Goal: Task Accomplishment & Management: Manage account settings

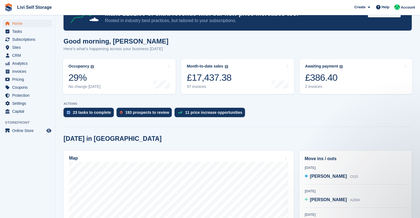
scroll to position [42, 0]
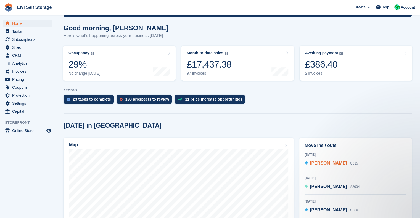
click at [328, 164] on span "Craig Thacker" at bounding box center [328, 163] width 37 height 5
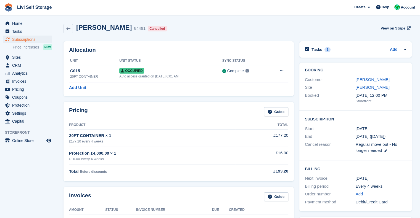
drag, startPoint x: 189, startPoint y: 60, endPoint x: 192, endPoint y: 88, distance: 28.1
click at [192, 88] on div "Allocation Unit Unit Status Sync Status C015 20FT CONTAINER Occupied Auto acces…" at bounding box center [178, 68] width 230 height 55
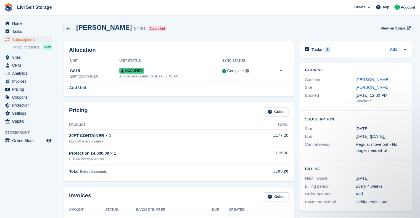
click at [237, 28] on div "Craig Thacker 84491 Cancelled View on Stripe" at bounding box center [237, 29] width 348 height 10
click at [15, 59] on span "Sites" at bounding box center [28, 58] width 33 height 8
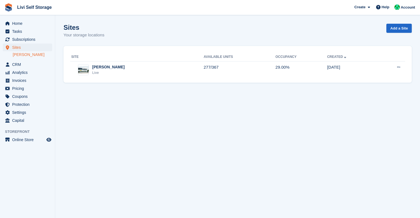
click at [23, 55] on link "[PERSON_NAME]" at bounding box center [32, 54] width 39 height 5
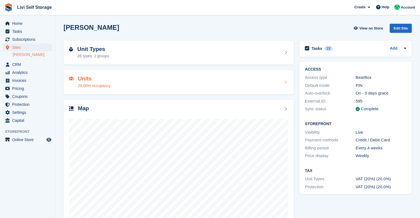
click at [93, 82] on div "Units 29.00% occupancy" at bounding box center [94, 82] width 33 height 13
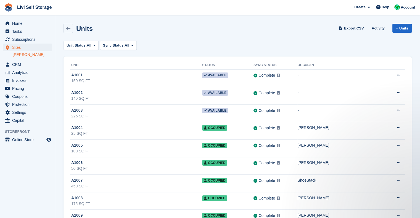
click at [66, 34] on div "Units Export CSV Activity + Units" at bounding box center [237, 29] width 353 height 17
click at [67, 32] on link at bounding box center [67, 28] width 9 height 9
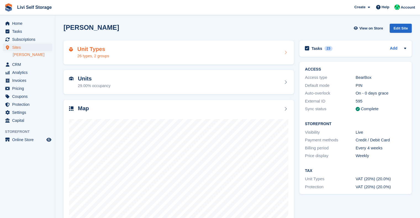
click at [92, 55] on div "26 types, 2 groups" at bounding box center [93, 56] width 32 height 6
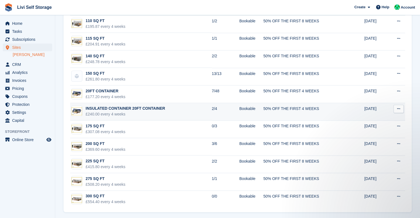
scroll to position [342, 0]
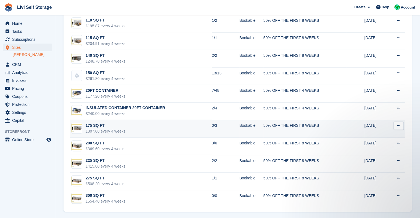
click at [97, 129] on div "£307.08 every 4 weeks" at bounding box center [106, 132] width 40 height 6
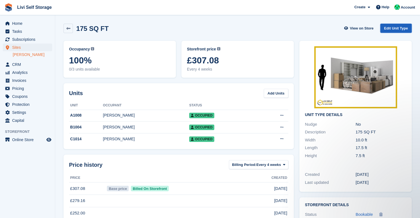
click at [398, 28] on link "Edit Unit Type" at bounding box center [395, 28] width 31 height 9
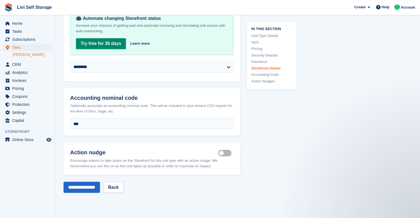
scroll to position [964, 0]
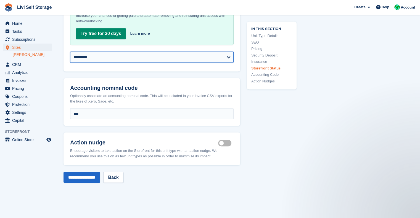
click at [118, 57] on select "**********" at bounding box center [151, 57] width 163 height 11
select select "**********"
click at [70, 52] on select "**********" at bounding box center [151, 57] width 163 height 11
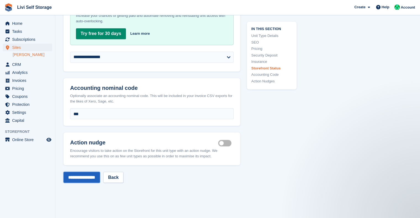
click at [80, 176] on input "**********" at bounding box center [81, 177] width 36 height 11
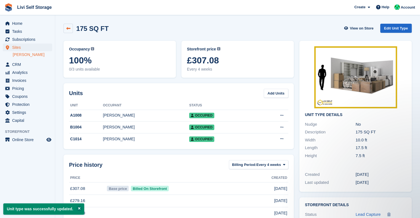
click at [70, 30] on link at bounding box center [67, 28] width 9 height 9
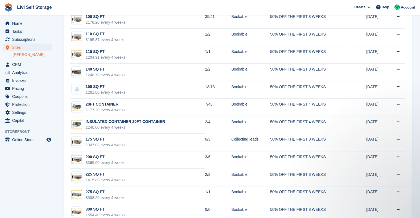
scroll to position [342, 0]
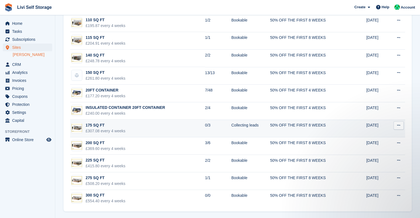
click at [97, 123] on div "175 SQ FT" at bounding box center [106, 125] width 40 height 6
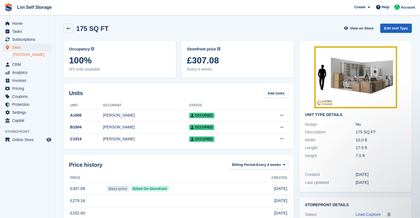
click at [399, 27] on link "Edit Unit Type" at bounding box center [395, 28] width 31 height 9
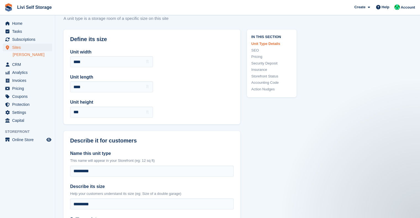
scroll to position [17, 0]
click at [255, 58] on link "Pricing" at bounding box center [271, 57] width 41 height 6
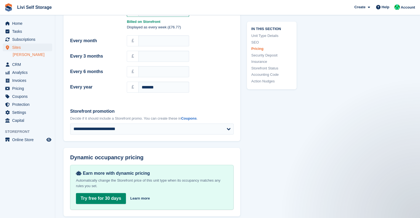
scroll to position [527, 0]
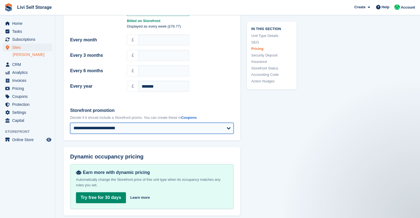
click at [115, 124] on select "**********" at bounding box center [151, 128] width 163 height 11
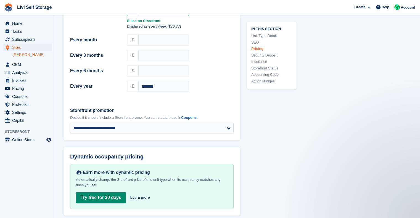
click at [278, 129] on div "In this section Unit Type Details SEO Pricing Security Deposit Insurance Storef…" at bounding box center [268, 126] width 56 height 1214
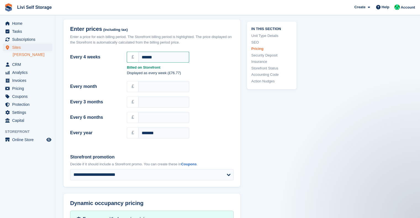
scroll to position [478, 0]
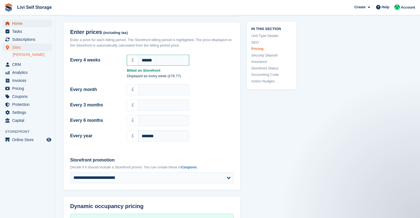
click at [16, 23] on span "Home" at bounding box center [28, 24] width 33 height 8
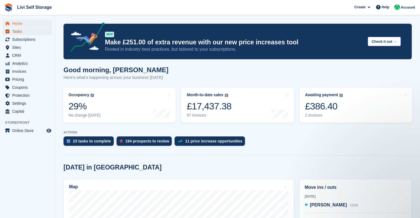
click at [20, 32] on span "Tasks" at bounding box center [28, 32] width 33 height 8
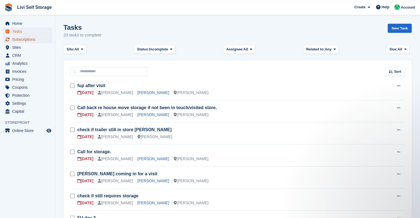
click at [22, 38] on span "Subscriptions" at bounding box center [28, 40] width 33 height 8
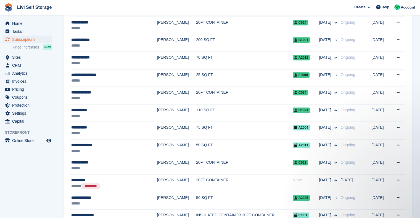
scroll to position [248, 0]
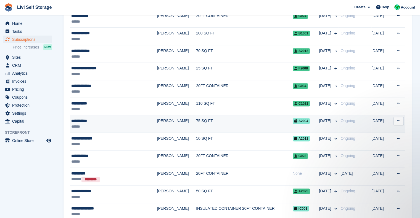
click at [85, 122] on div "**********" at bounding box center [106, 121] width 70 height 6
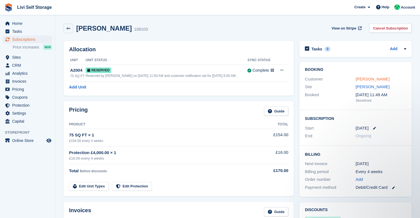
click at [358, 80] on link "[PERSON_NAME]" at bounding box center [372, 79] width 34 height 5
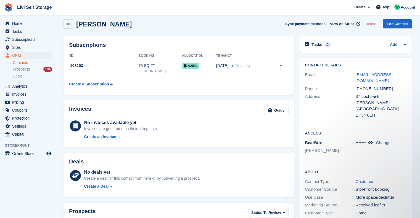
scroll to position [5, 0]
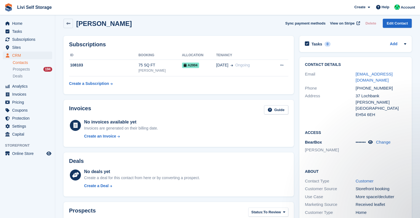
click at [309, 122] on div "Contact Details Email [EMAIL_ADDRESS][DOMAIN_NAME] Phone [PHONE_NUMBER] Address…" at bounding box center [355, 90] width 112 height 67
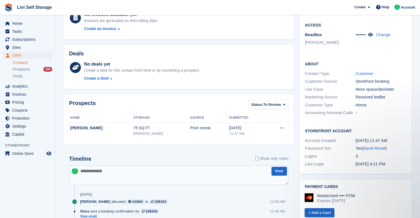
scroll to position [113, 0]
